Goal: Download file/media

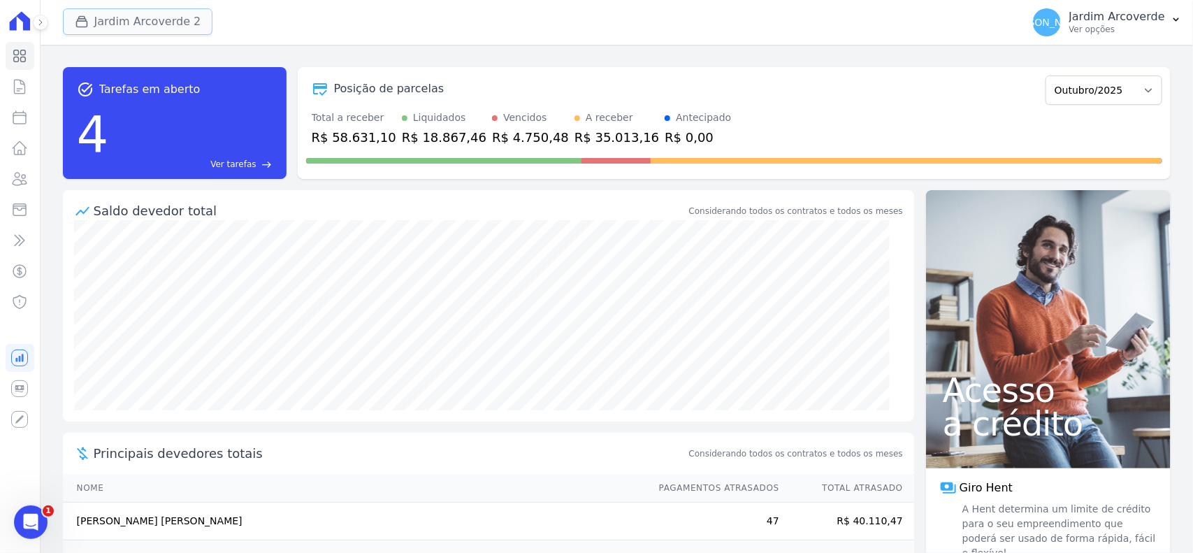
click at [112, 16] on button "Jardim Arcoverde 2" at bounding box center [138, 21] width 150 height 27
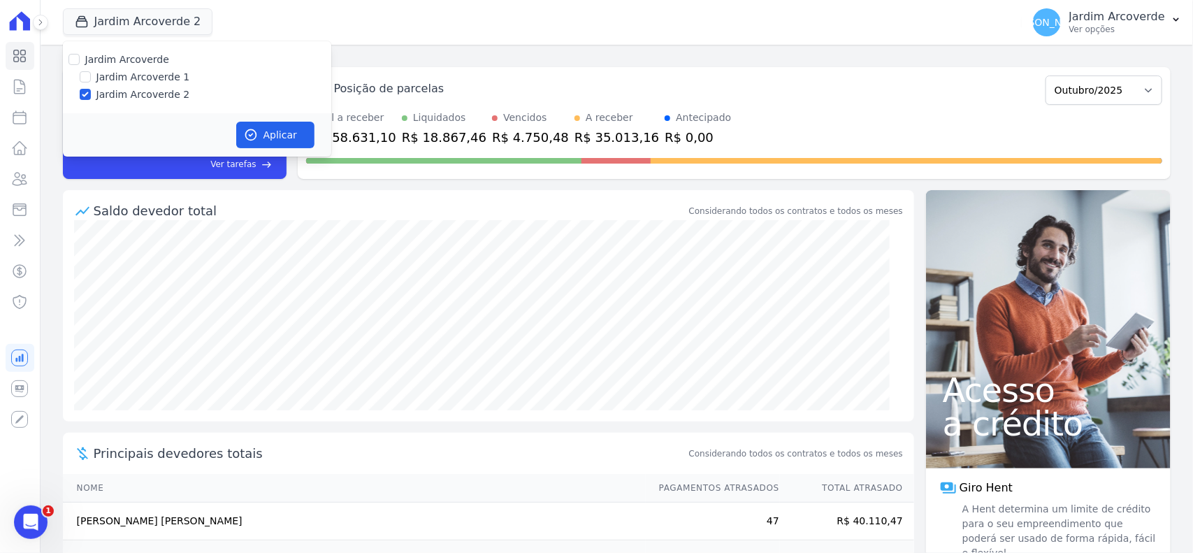
click at [121, 75] on label "Jardim Arcoverde 1" at bounding box center [143, 77] width 94 height 15
click at [91, 75] on input "Jardim Arcoverde 1" at bounding box center [85, 76] width 11 height 11
checkbox input "true"
click at [252, 143] on button "Aplicar" at bounding box center [275, 135] width 78 height 27
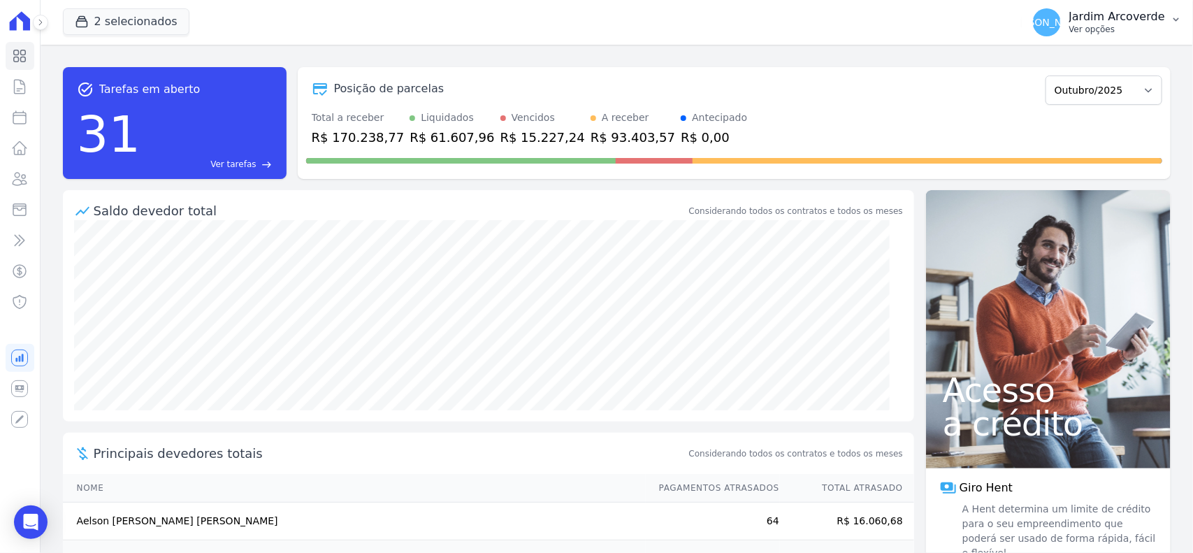
click at [1161, 24] on p "Ver opções" at bounding box center [1118, 29] width 96 height 11
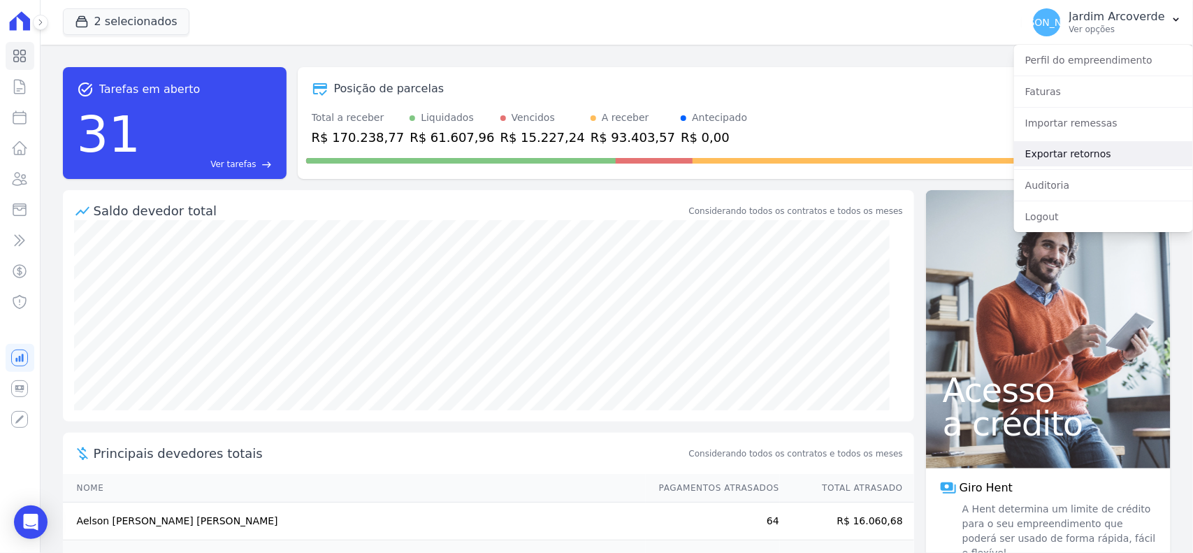
click at [1171, 154] on link "Exportar retornos" at bounding box center [1103, 153] width 179 height 25
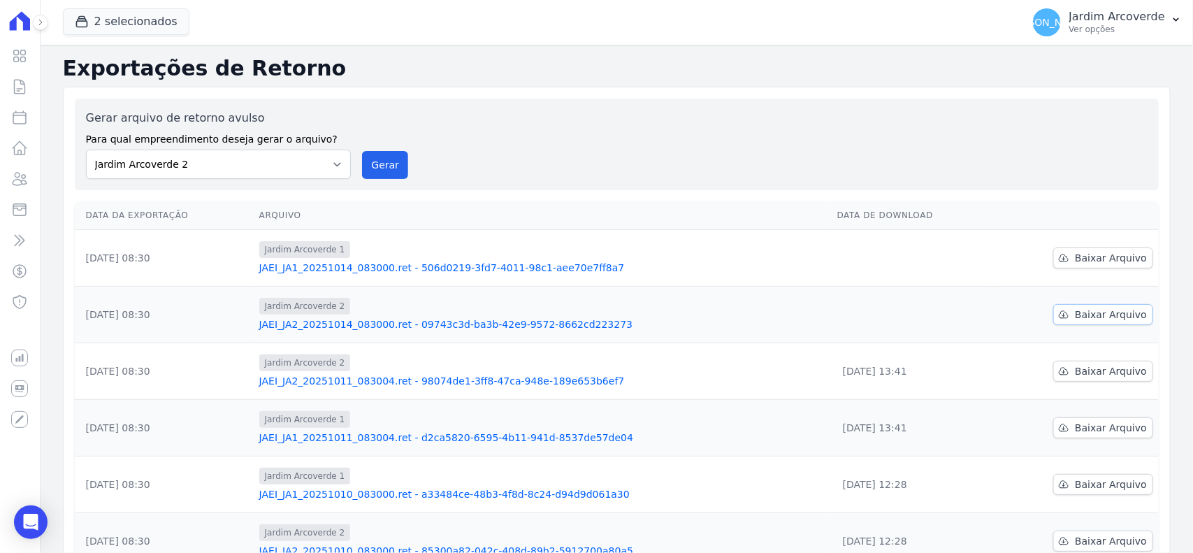
click at [1084, 313] on span "Baixar Arquivo" at bounding box center [1111, 315] width 72 height 14
click at [1086, 263] on span "Baixar Arquivo" at bounding box center [1111, 258] width 72 height 14
